Goal: Check status: Check status

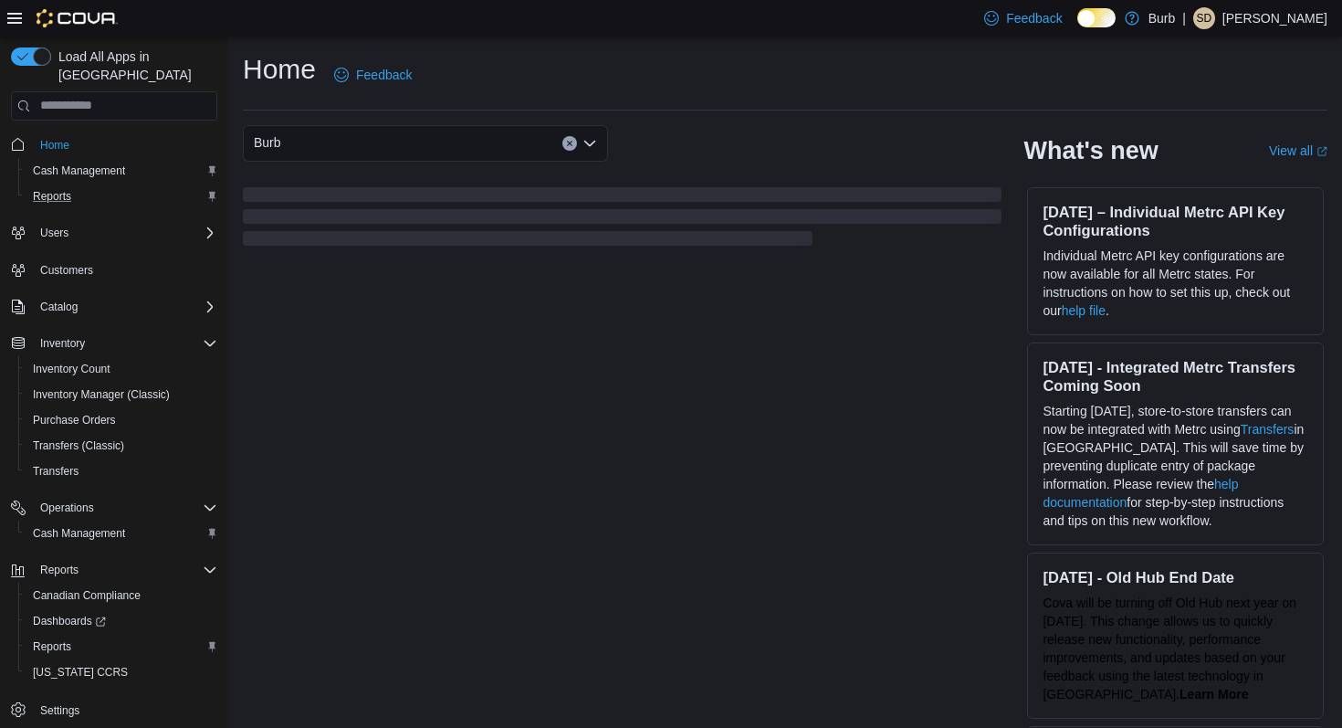
click at [87, 185] on div "Reports" at bounding box center [122, 196] width 192 height 22
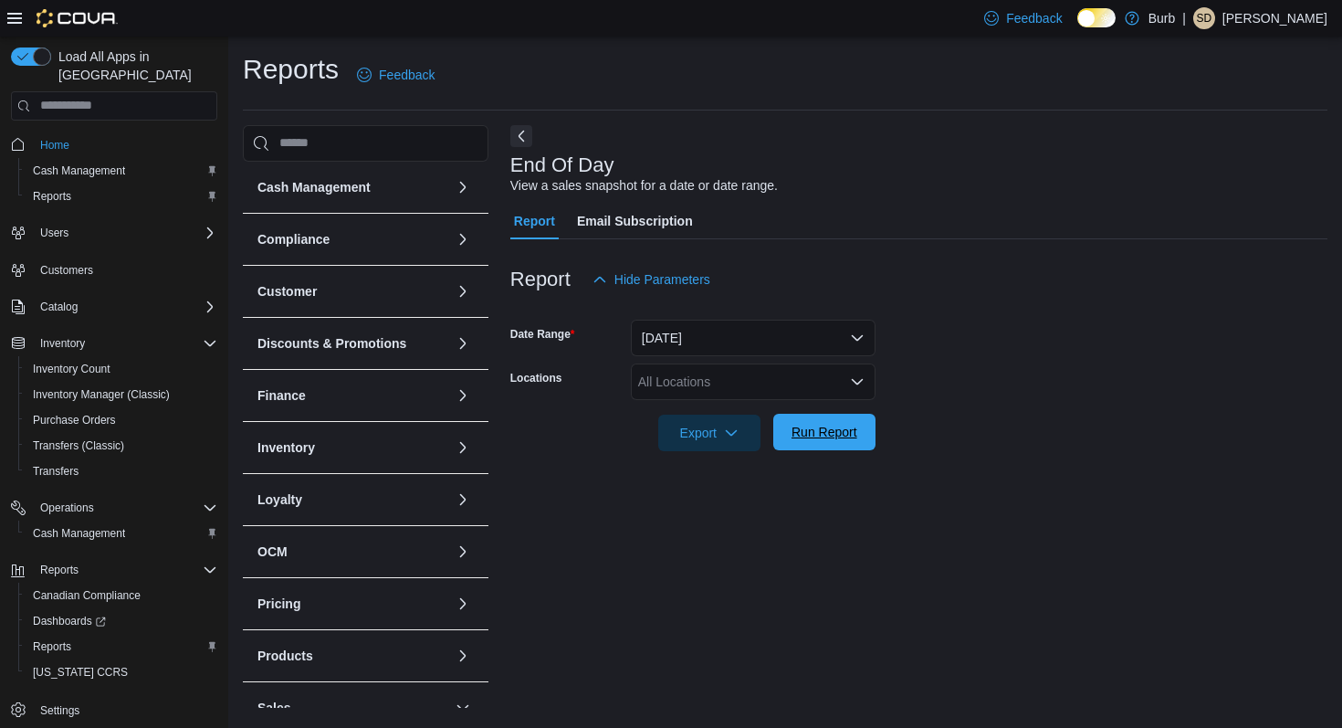
click at [813, 426] on span "Run Report" at bounding box center [825, 432] width 66 height 18
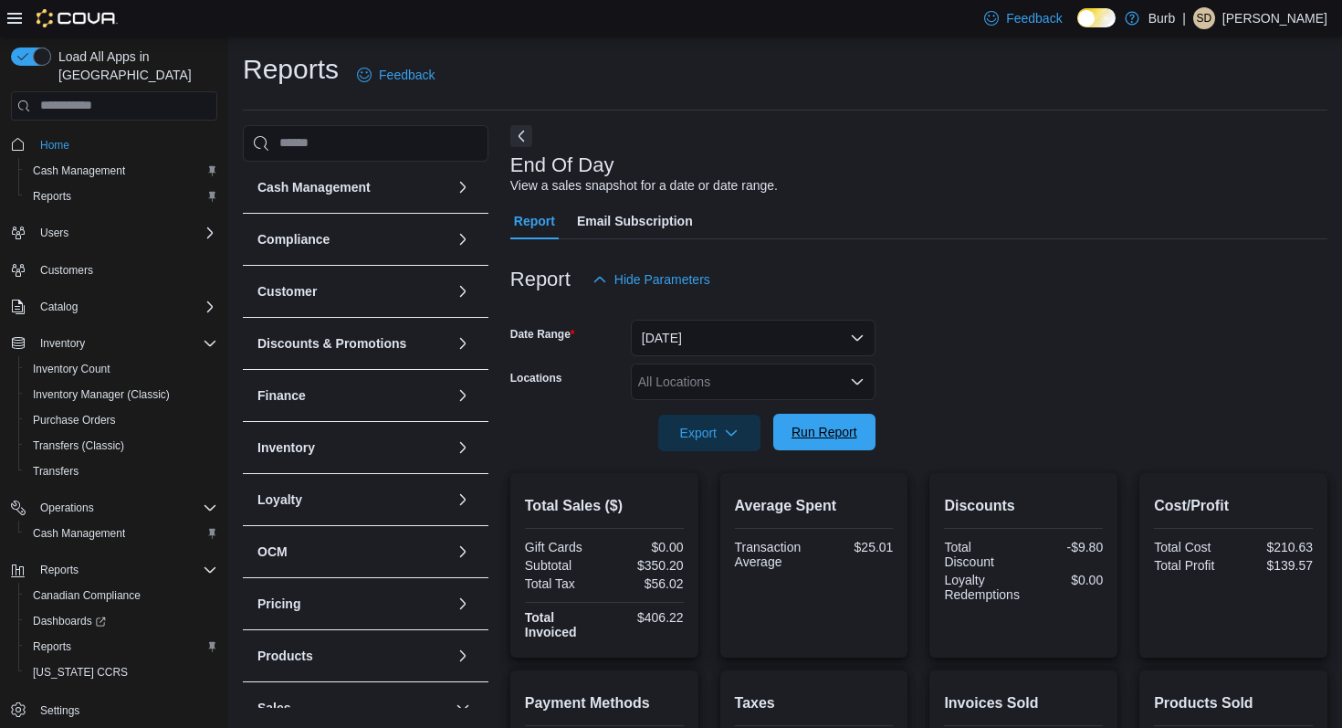
click at [813, 426] on span "Run Report" at bounding box center [825, 432] width 66 height 18
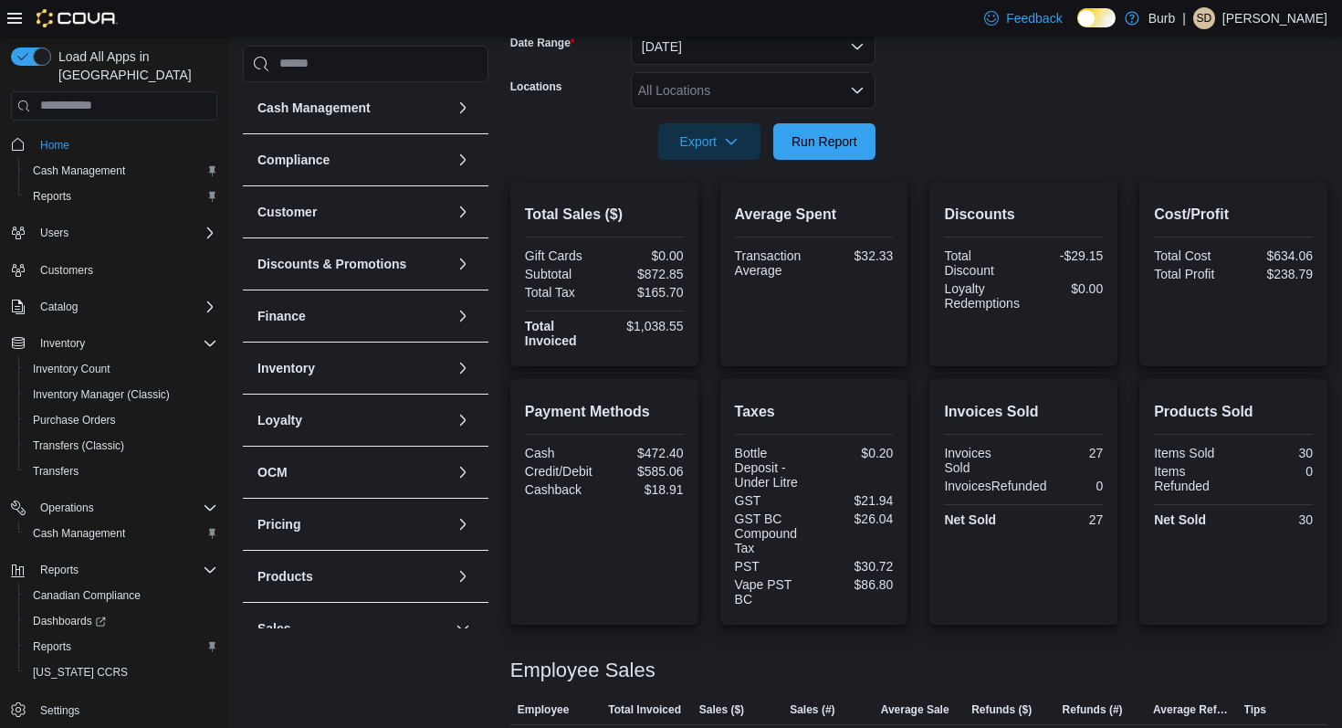
scroll to position [191, 0]
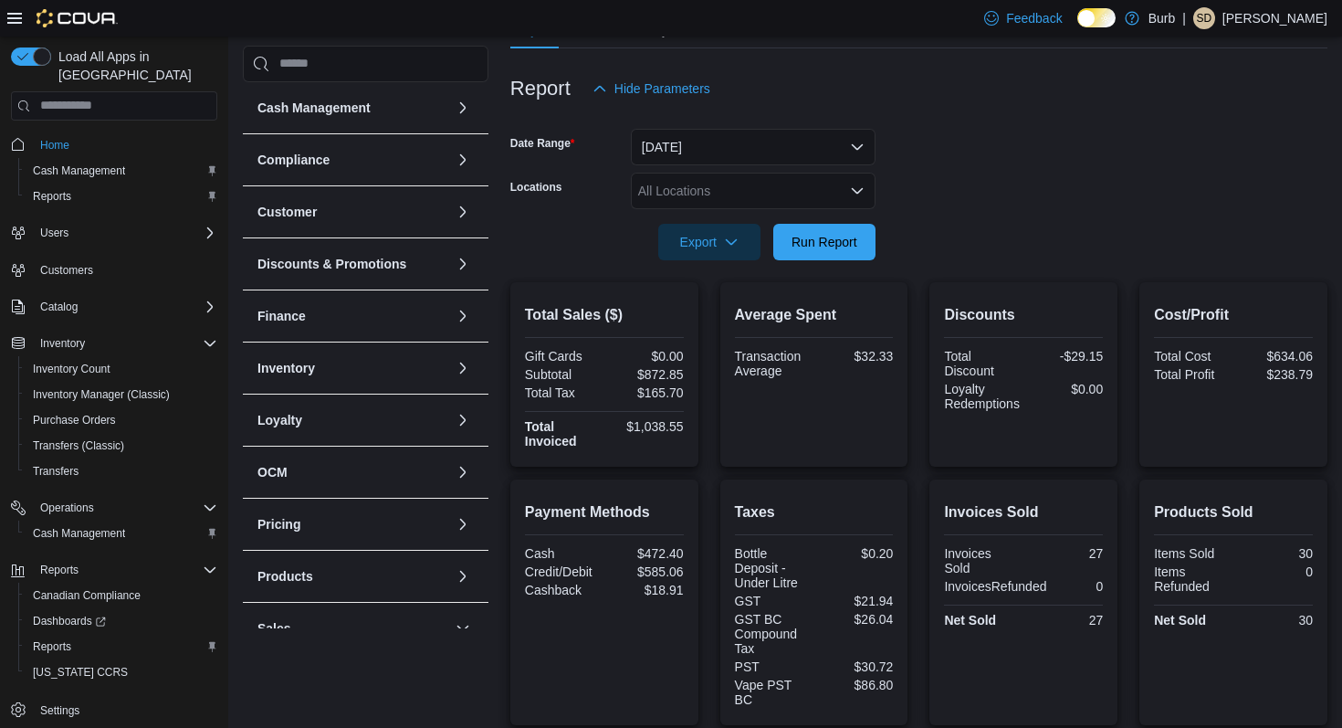
click at [838, 195] on div "All Locations" at bounding box center [753, 191] width 245 height 37
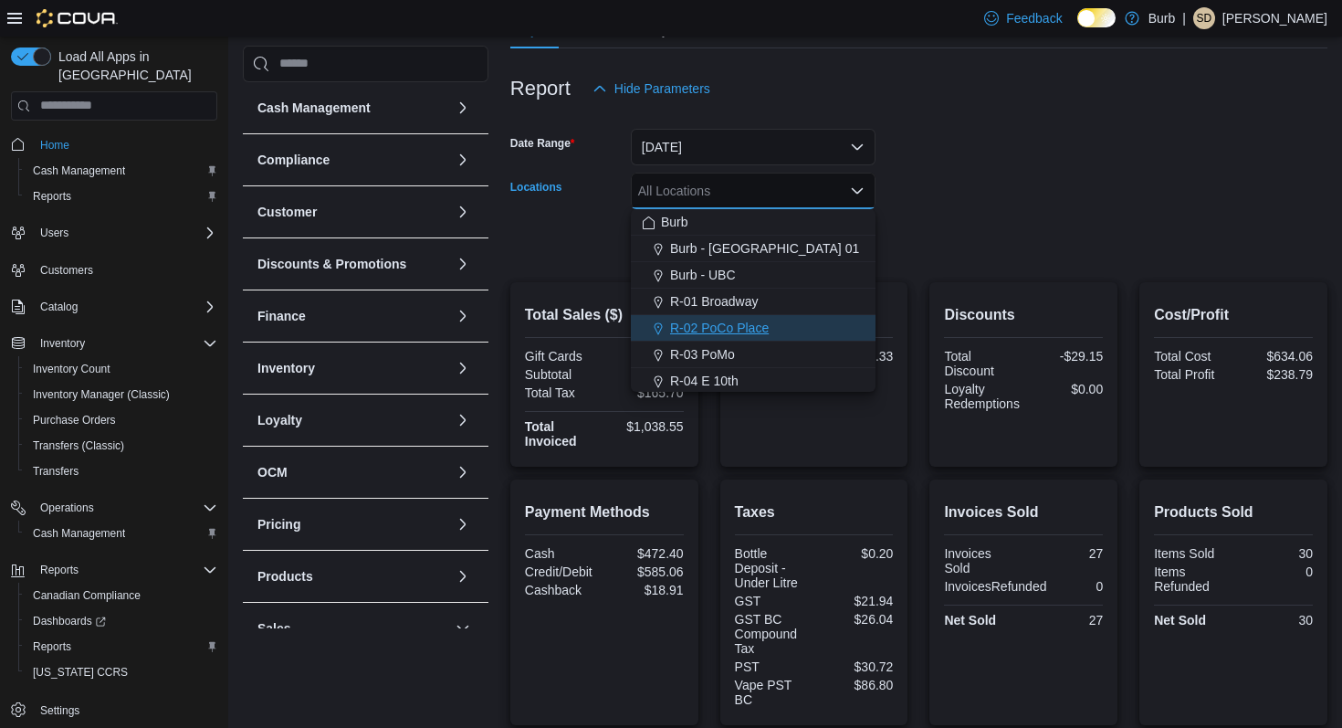
click at [798, 320] on div "R-02 PoCo Place" at bounding box center [753, 328] width 223 height 18
click at [898, 265] on div at bounding box center [918, 271] width 817 height 22
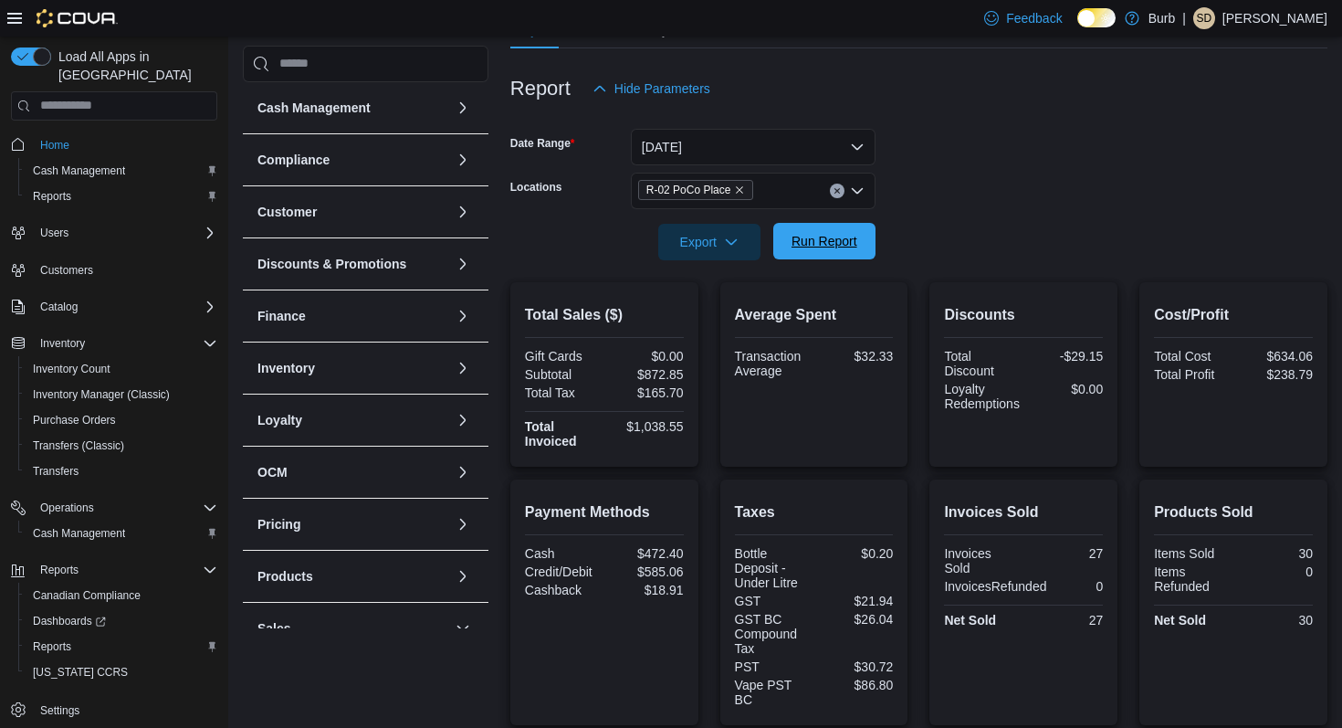
click at [865, 249] on button "Run Report" at bounding box center [824, 241] width 102 height 37
click at [831, 233] on span "Run Report" at bounding box center [825, 241] width 66 height 18
click at [820, 242] on span "Run Report" at bounding box center [825, 241] width 66 height 18
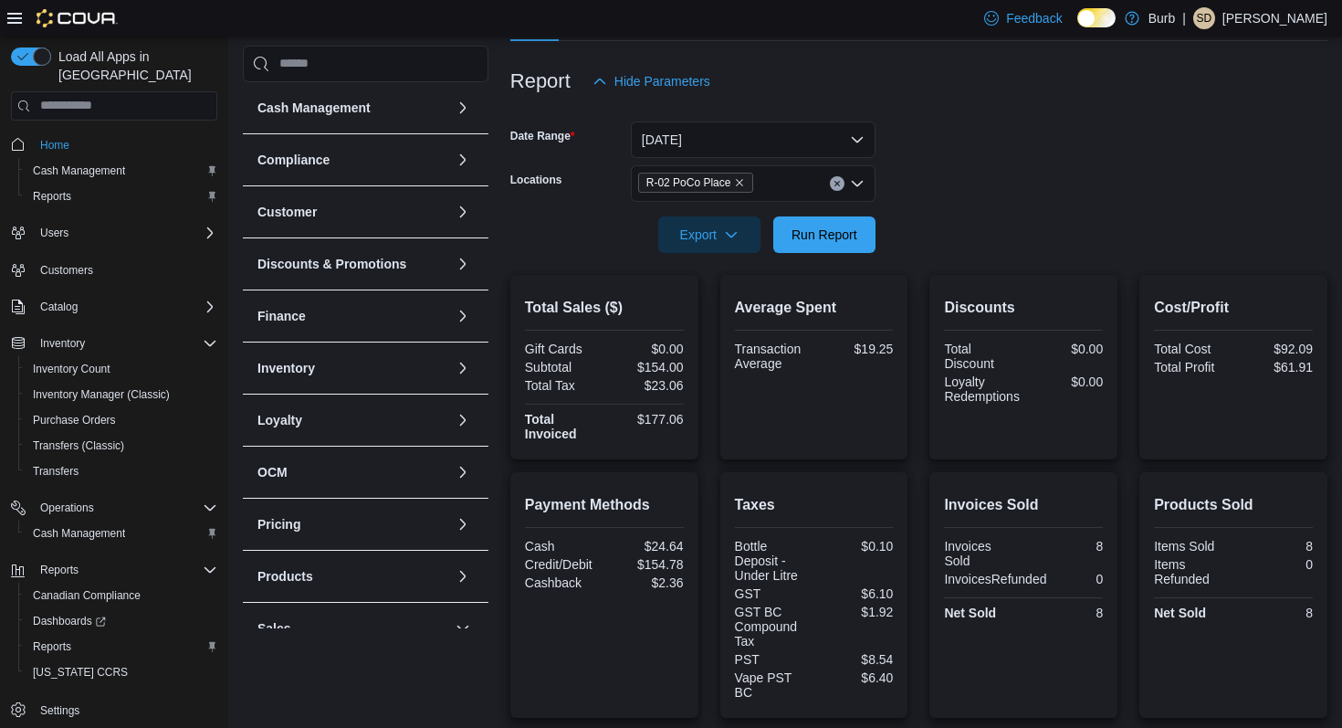
scroll to position [132, 0]
